Goal: Information Seeking & Learning: Learn about a topic

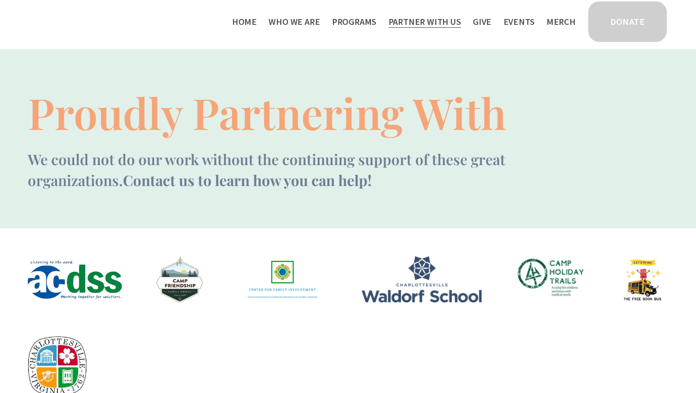
scroll to position [42, 0]
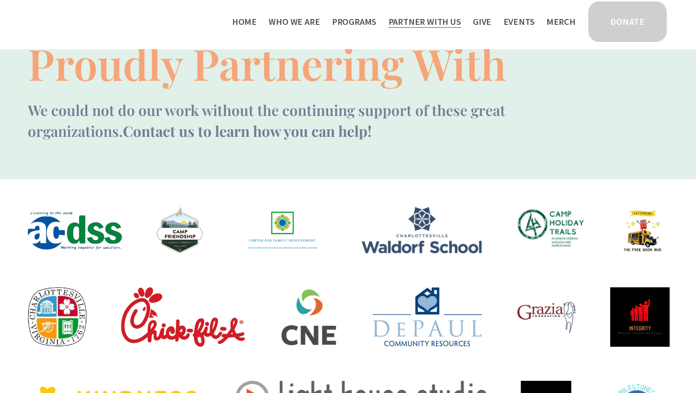
click at [488, 26] on link "Give" at bounding box center [482, 22] width 19 height 16
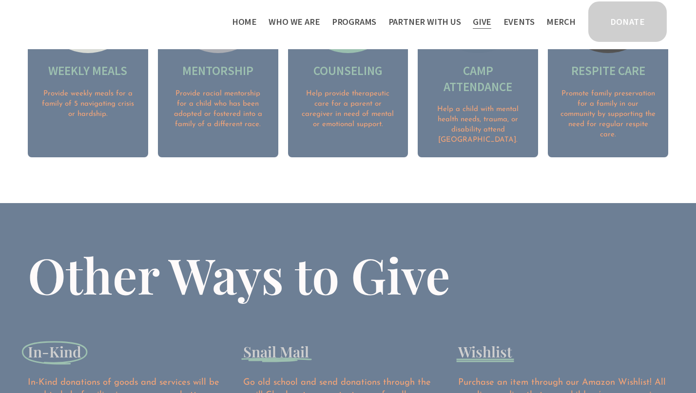
scroll to position [1221, 0]
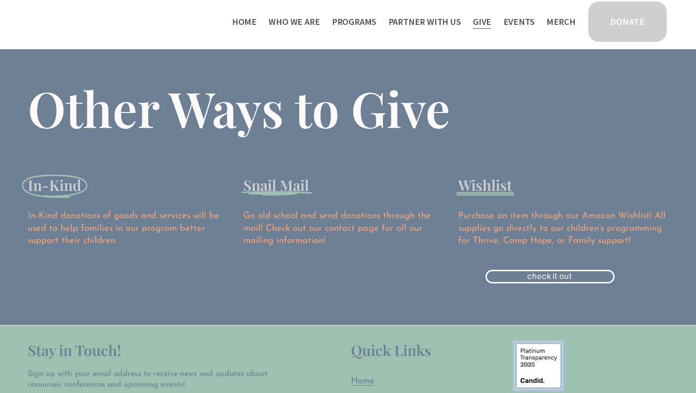
click at [523, 25] on link "Events" at bounding box center [518, 22] width 31 height 16
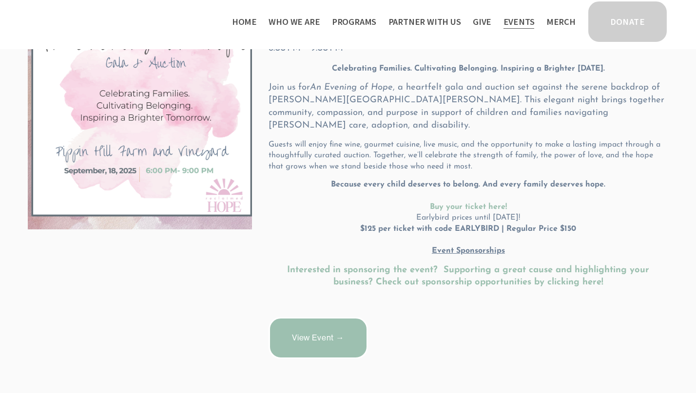
scroll to position [224, 0]
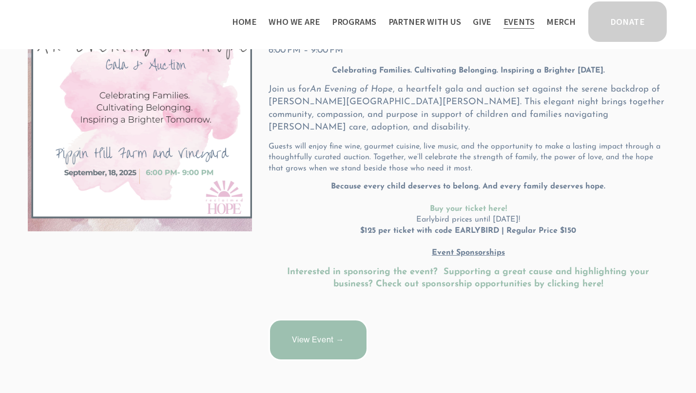
click at [0, 0] on span "Staff & Board" at bounding box center [0, 0] width 0 height 0
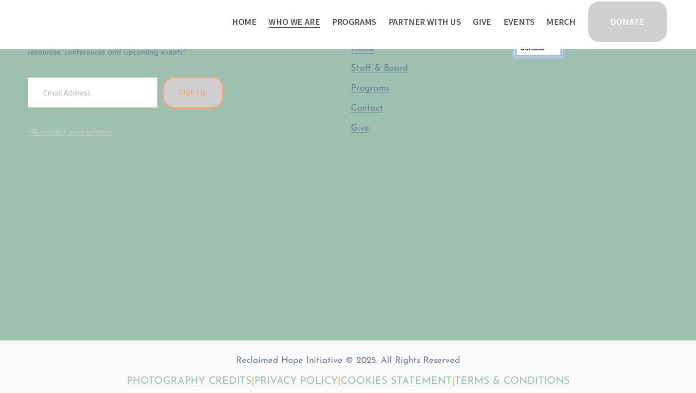
scroll to position [1902, 0]
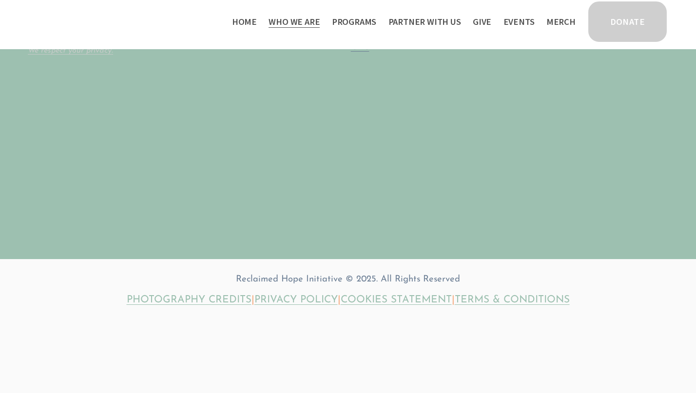
click at [0, 0] on span "Contact" at bounding box center [0, 0] width 0 height 0
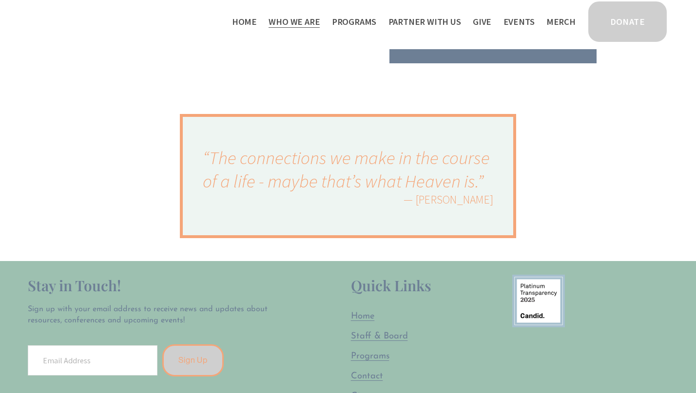
scroll to position [496, 0]
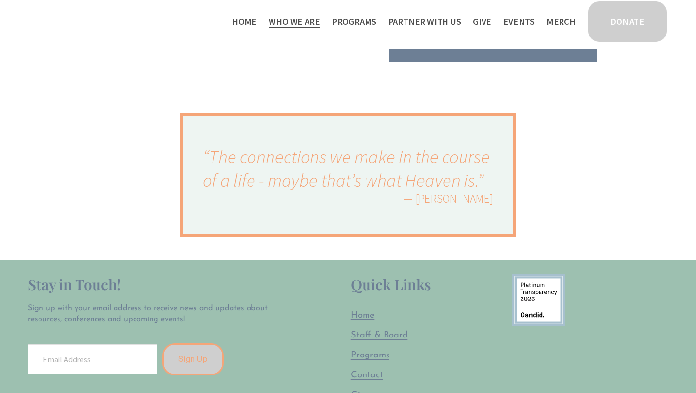
click at [0, 0] on span "Public Documents" at bounding box center [0, 0] width 0 height 0
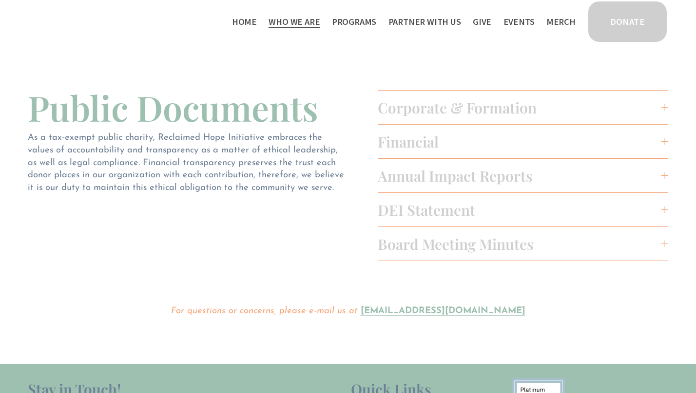
scroll to position [4, 0]
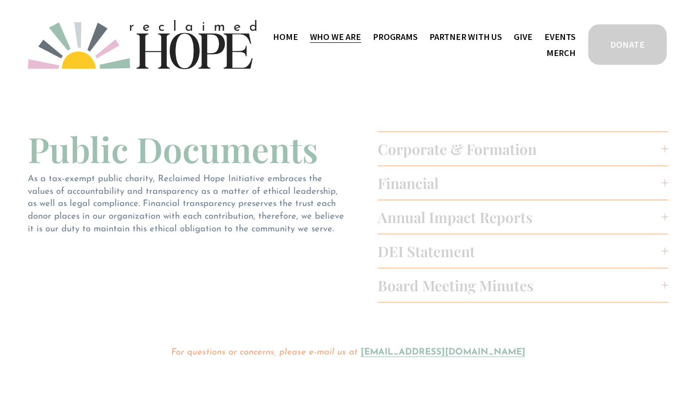
click at [411, 191] on span "Financial" at bounding box center [520, 182] width 284 height 19
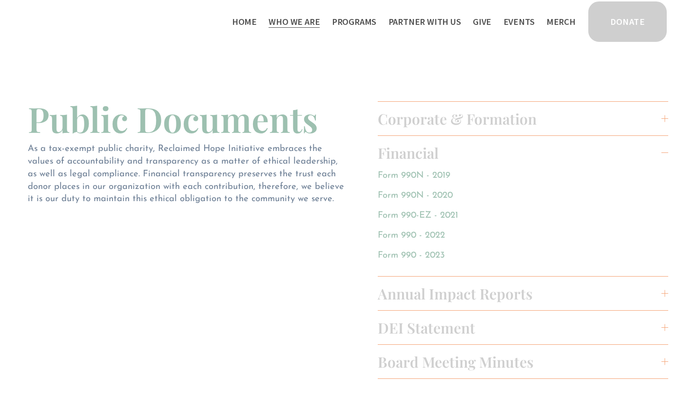
scroll to position [13, 0]
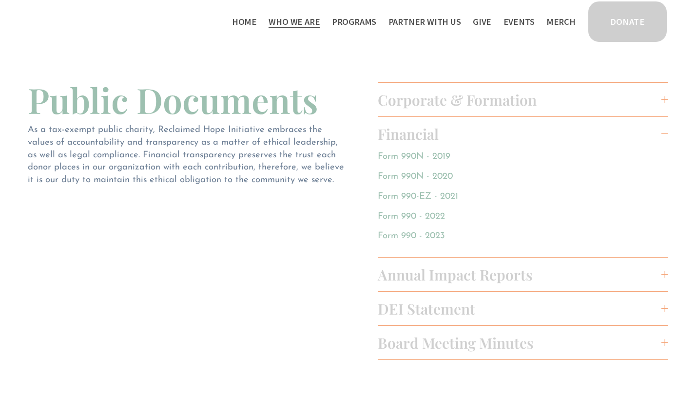
click at [418, 238] on link "Form 990 - 2023" at bounding box center [411, 235] width 67 height 9
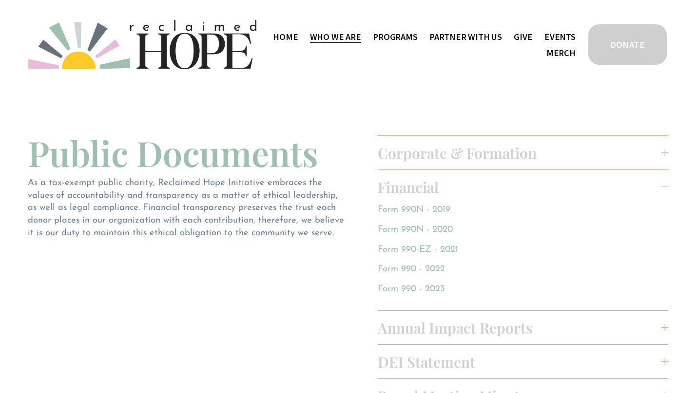
click at [289, 38] on link "Home" at bounding box center [285, 37] width 25 height 16
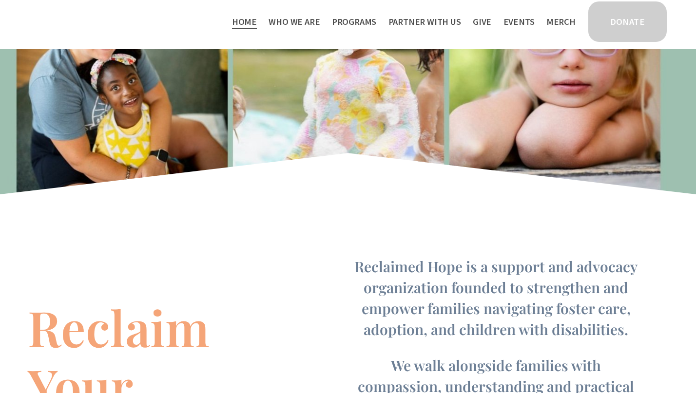
scroll to position [503, 0]
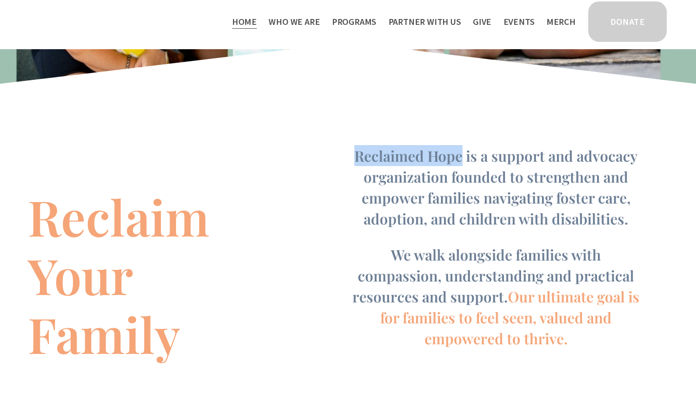
drag, startPoint x: 355, startPoint y: 156, endPoint x: 462, endPoint y: 158, distance: 107.7
click at [462, 158] on span "Reclaimed Hope is a support and advocacy organization founded to strengthen and…" at bounding box center [497, 187] width 287 height 82
copy span "Reclaimed Hope"
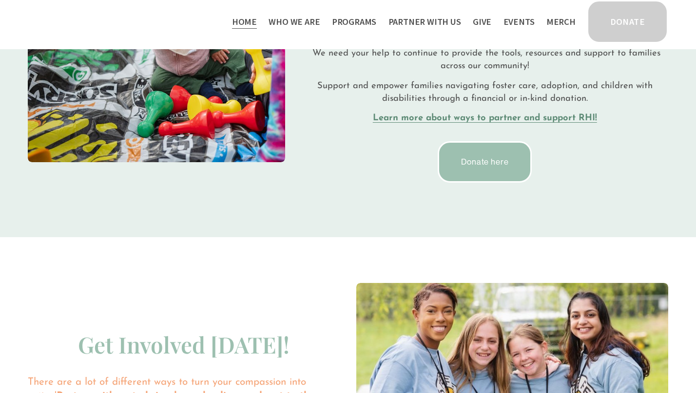
scroll to position [2025, 0]
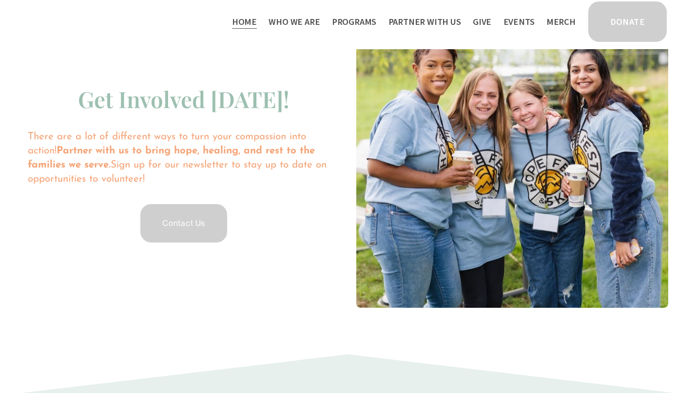
click at [0, 0] on span "Thrive Support Groups" at bounding box center [0, 0] width 0 height 0
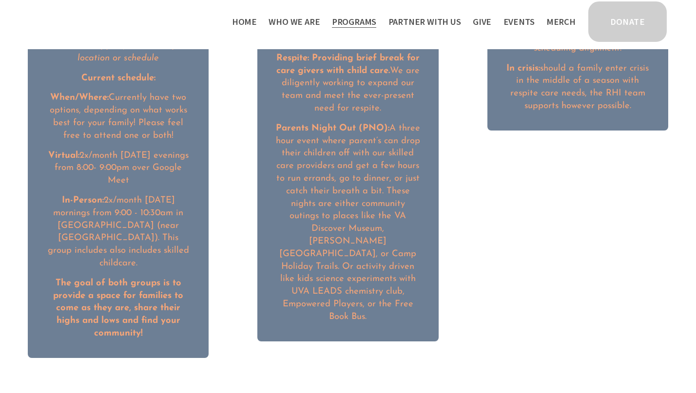
scroll to position [741, 0]
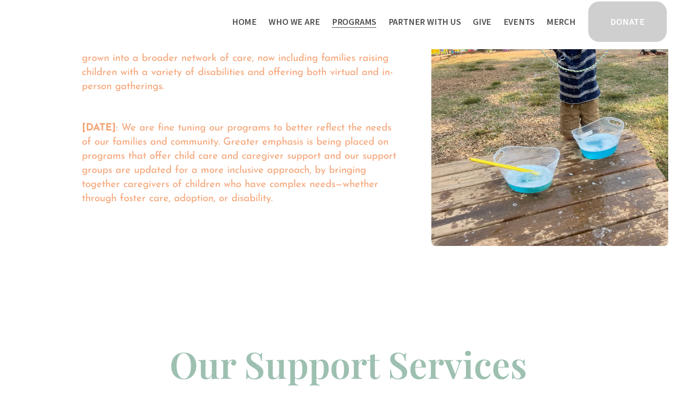
click at [294, 24] on span "Who We Are" at bounding box center [293, 22] width 51 height 14
click at [0, 0] on span "Staff & Board" at bounding box center [0, 0] width 0 height 0
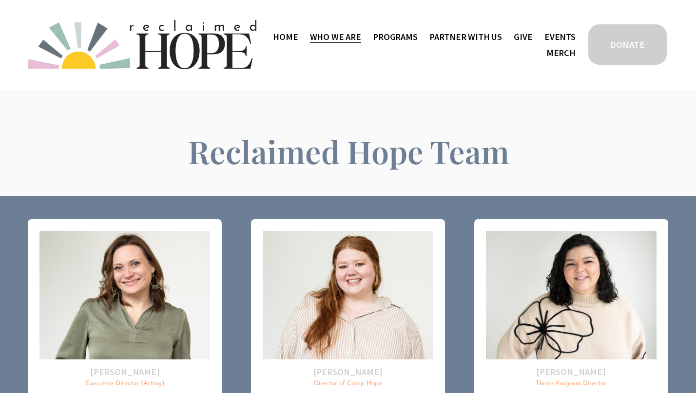
click at [342, 41] on span "Who We Are" at bounding box center [335, 37] width 51 height 14
click at [349, 42] on span "Who We Are" at bounding box center [335, 37] width 51 height 14
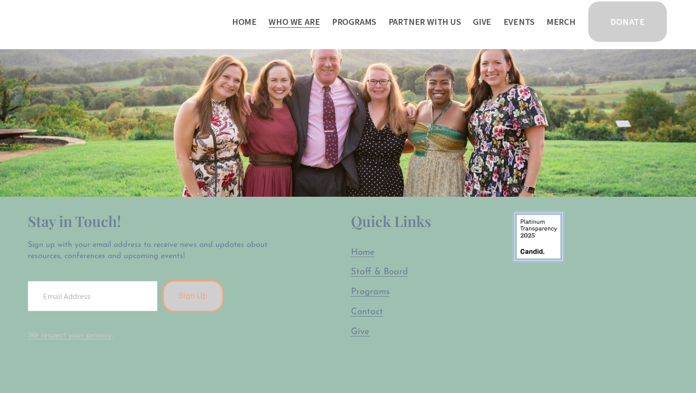
scroll to position [1902, 0]
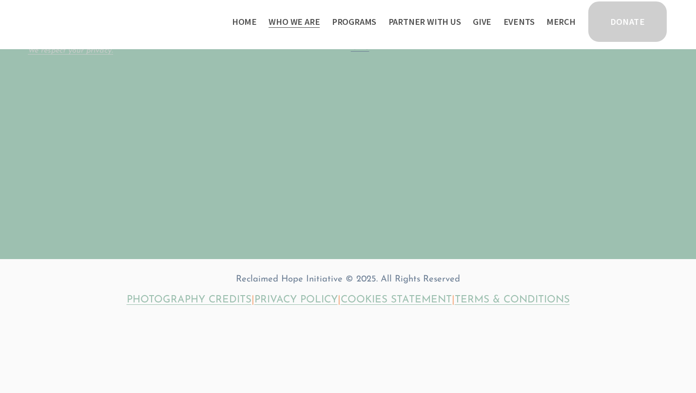
click at [255, 25] on link "Home" at bounding box center [244, 22] width 25 height 16
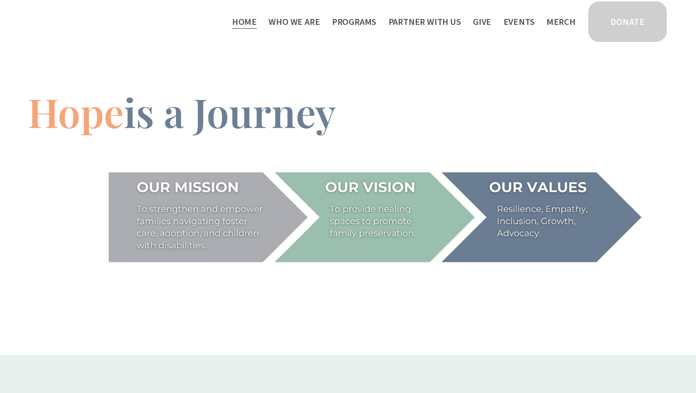
scroll to position [1348, 0]
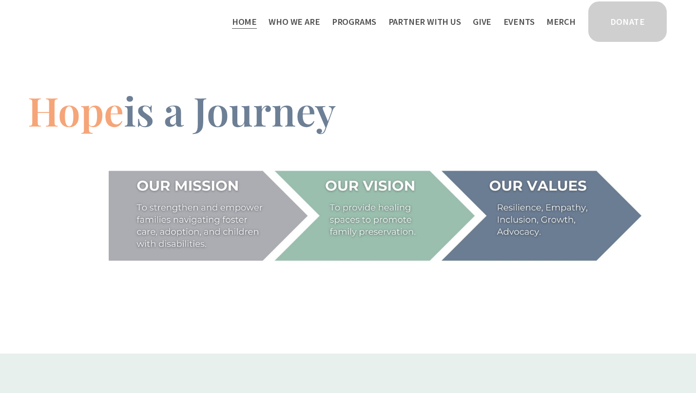
click at [0, 0] on span "Thrive Support Groups" at bounding box center [0, 0] width 0 height 0
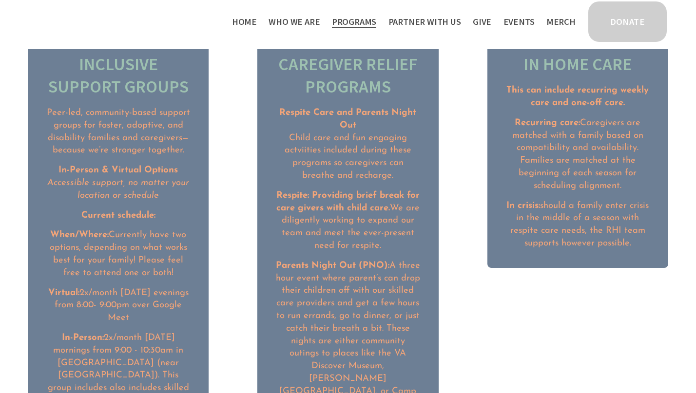
scroll to position [1246, 0]
